Goal: Task Accomplishment & Management: Use online tool/utility

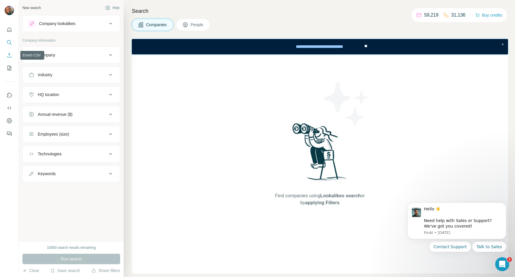
click at [6, 53] on button "Enrich CSV" at bounding box center [9, 55] width 9 height 10
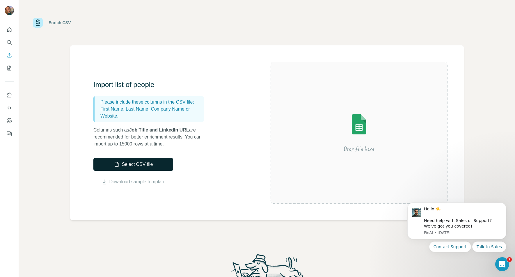
click at [127, 162] on button "Select CSV file" at bounding box center [133, 164] width 80 height 13
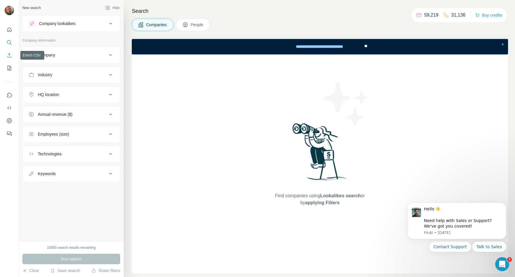
click at [8, 53] on icon "Enrich CSV" at bounding box center [9, 55] width 6 height 6
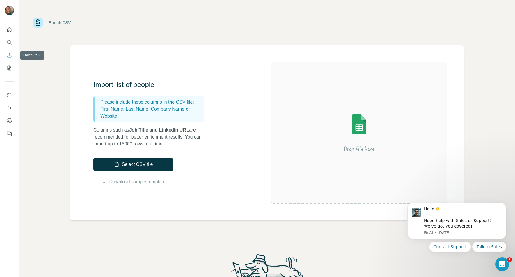
click at [12, 56] on button "Enrich CSV" at bounding box center [9, 55] width 9 height 10
click at [120, 163] on button "Select CSV file" at bounding box center [133, 164] width 80 height 13
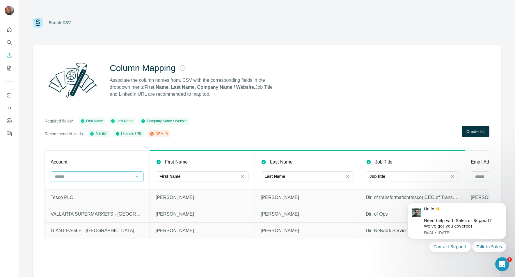
click at [106, 178] on input at bounding box center [93, 176] width 79 height 6
click at [97, 186] on div "Company Name" at bounding box center [97, 189] width 90 height 10
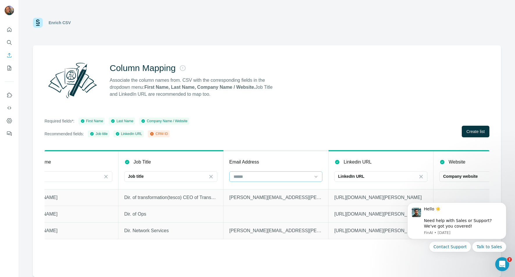
scroll to position [0, 242]
click at [288, 180] on input at bounding box center [272, 176] width 79 height 6
click at [286, 168] on th "Email Address" at bounding box center [275, 170] width 105 height 38
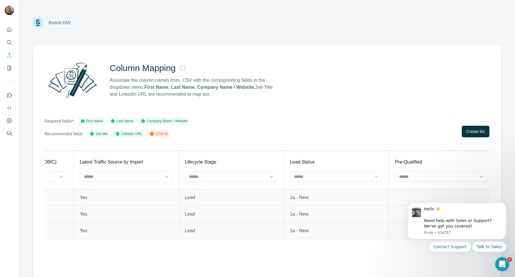
scroll to position [0, 1689]
click at [477, 135] on button "Create list" at bounding box center [476, 132] width 28 height 12
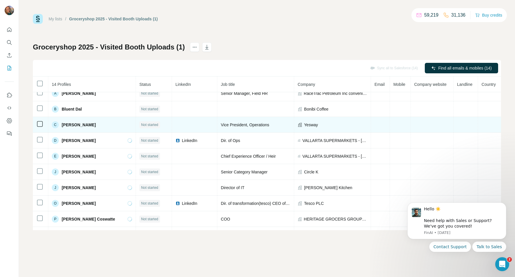
scroll to position [19, 0]
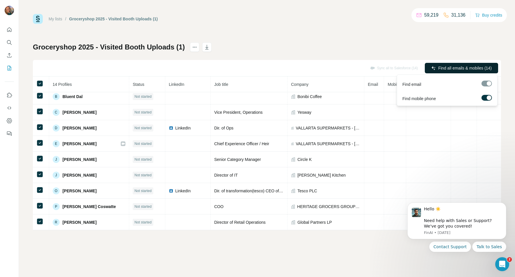
click at [464, 68] on span "Find all emails & mobiles (14)" at bounding box center [465, 68] width 54 height 6
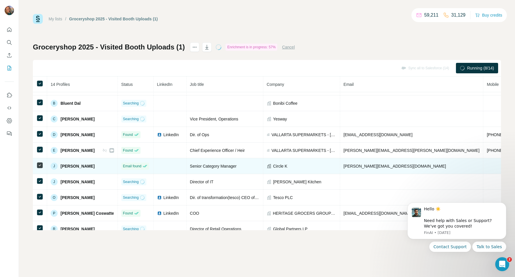
scroll to position [85, 0]
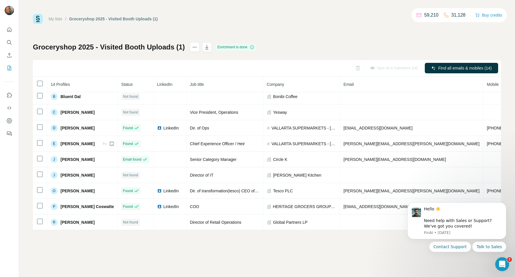
scroll to position [22, 0]
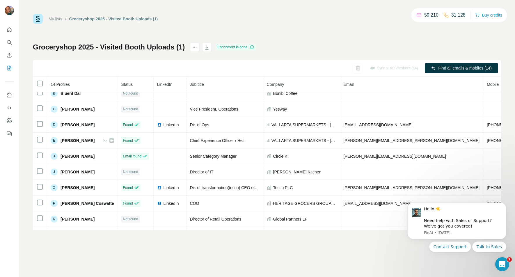
click at [252, 47] on icon at bounding box center [252, 47] width 0 height 2
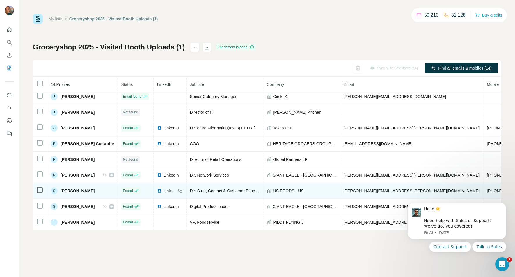
scroll to position [85, 0]
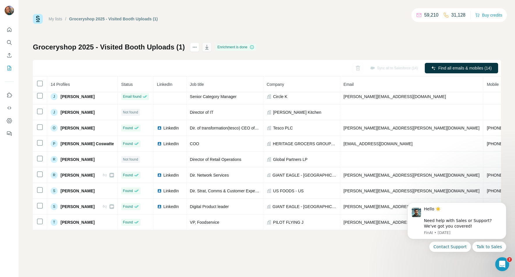
click at [204, 47] on icon "button" at bounding box center [207, 47] width 6 height 6
click at [356, 86] on th "Email" at bounding box center [411, 85] width 143 height 16
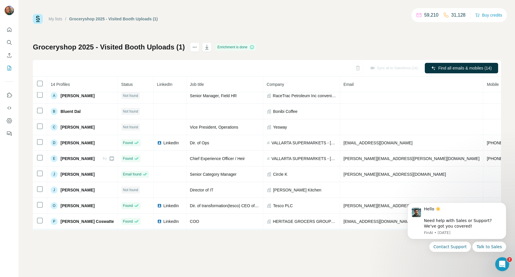
scroll to position [0, 0]
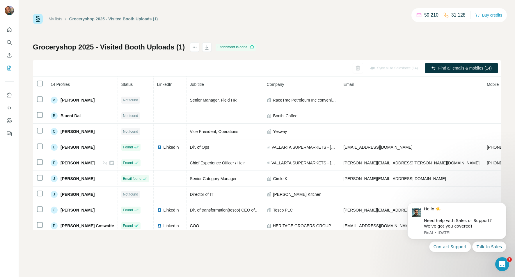
click at [151, 63] on div "Sync all to Salesforce (14) Find all emails & mobiles (14)" at bounding box center [267, 68] width 468 height 17
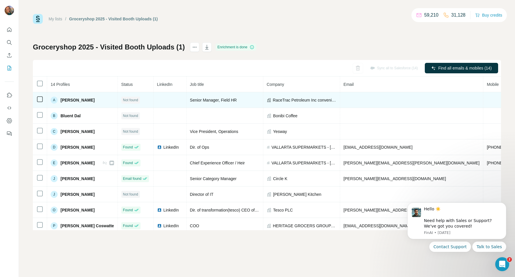
click at [76, 99] on span "[PERSON_NAME]" at bounding box center [78, 100] width 34 height 6
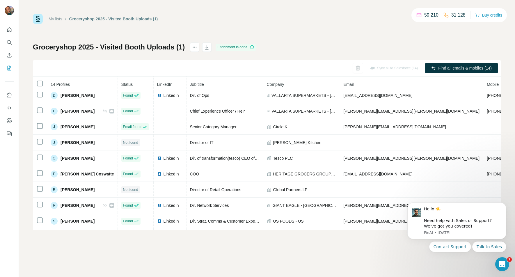
scroll to position [51, 0]
